Goal: Find specific page/section: Find specific page/section

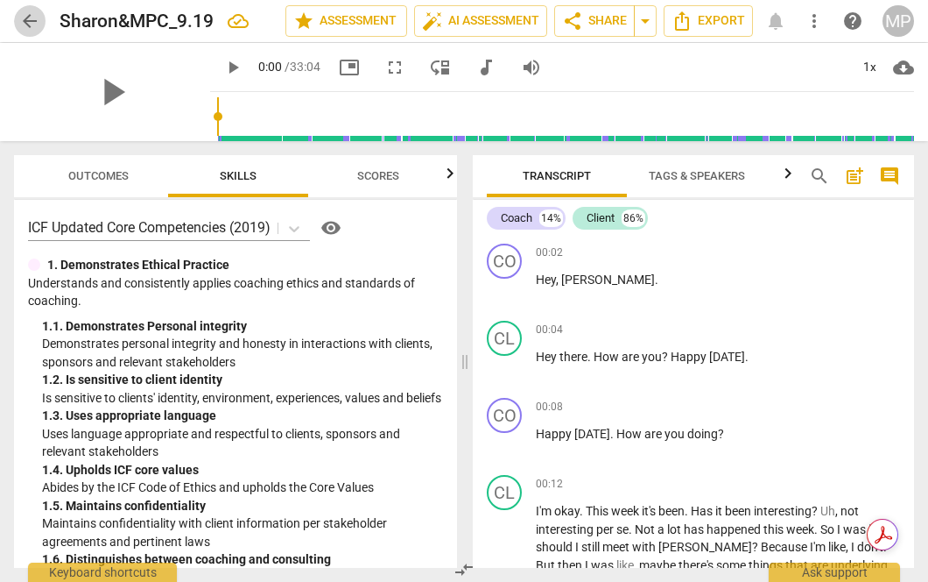
click at [30, 19] on span "arrow_back" at bounding box center [29, 21] width 21 height 21
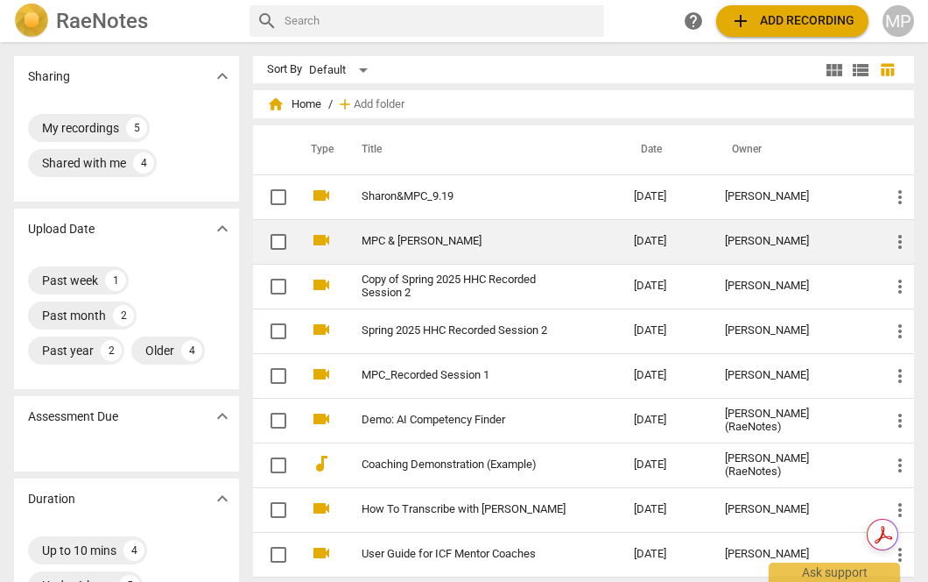
click at [433, 246] on link "MPC & [PERSON_NAME]" at bounding box center [466, 241] width 209 height 13
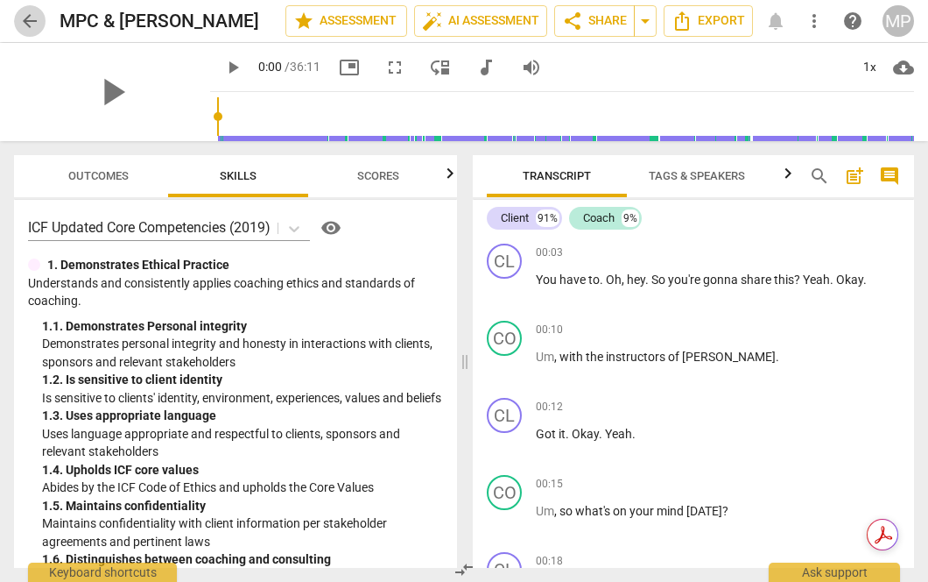
click at [34, 22] on span "arrow_back" at bounding box center [29, 21] width 21 height 21
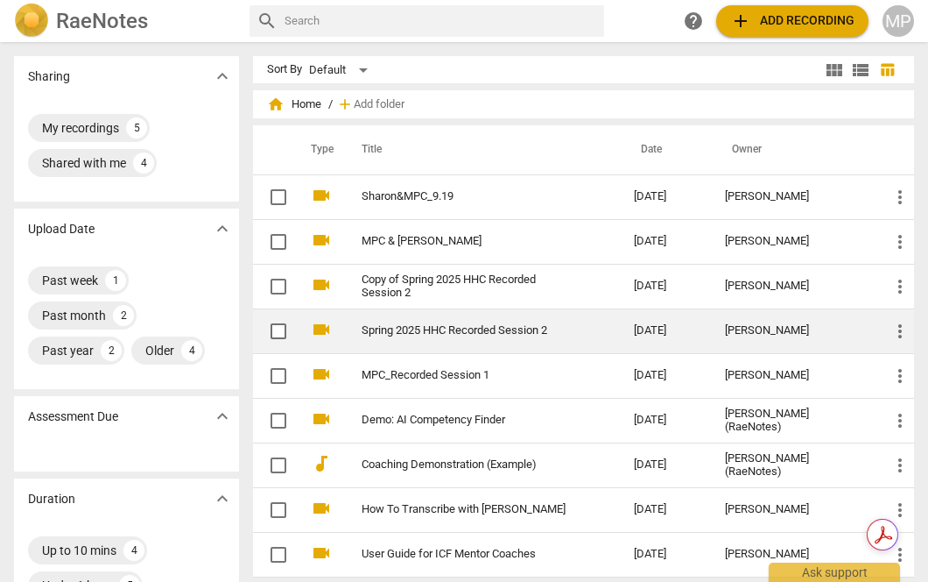
click at [541, 333] on link "Spring 2025 HHC Recorded Session 2" at bounding box center [466, 330] width 209 height 13
